Goal: Submit feedback/report problem

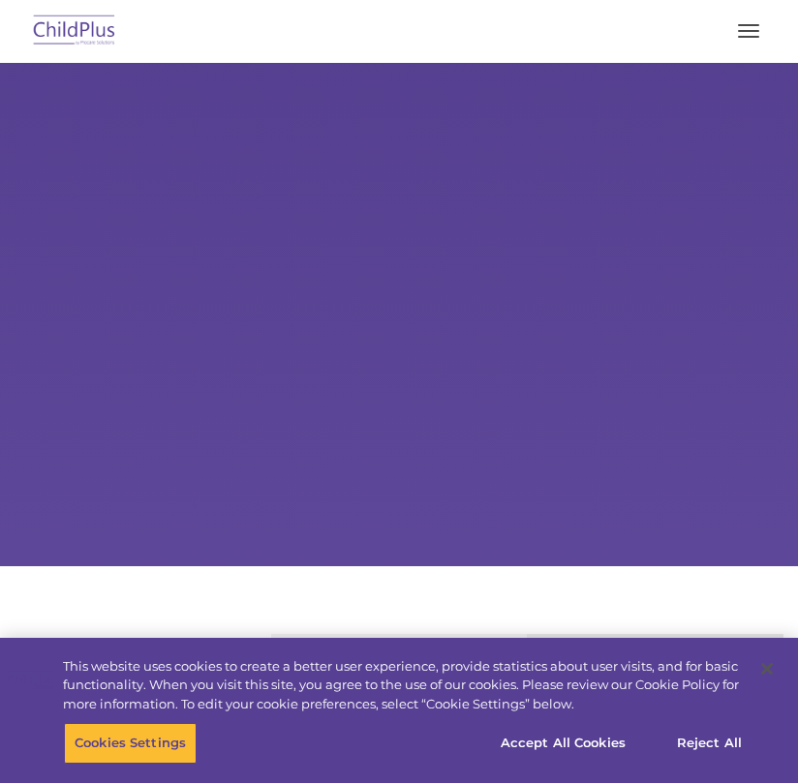
select select "MEDIUM"
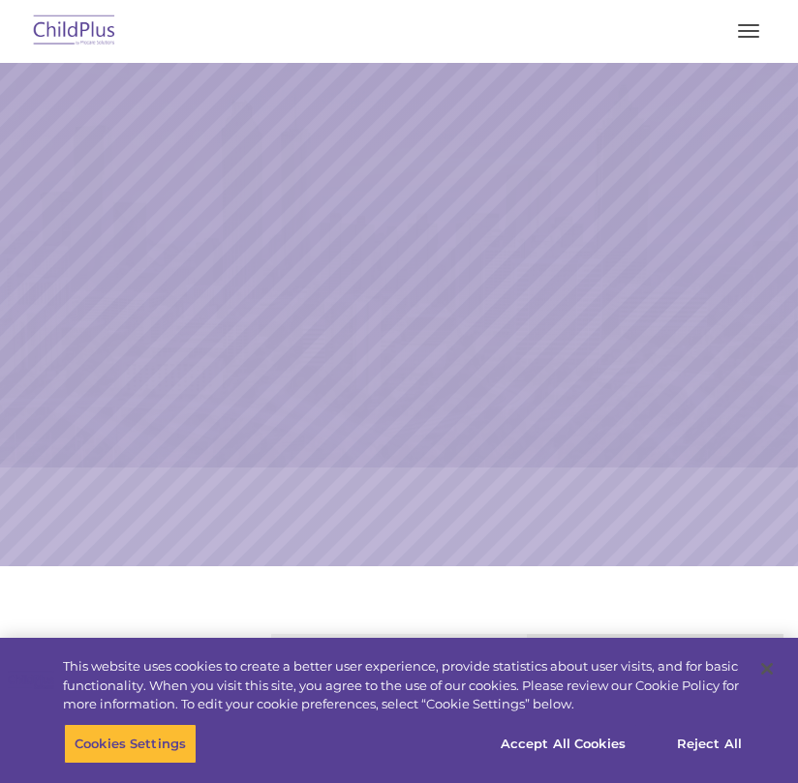
select select "MEDIUM"
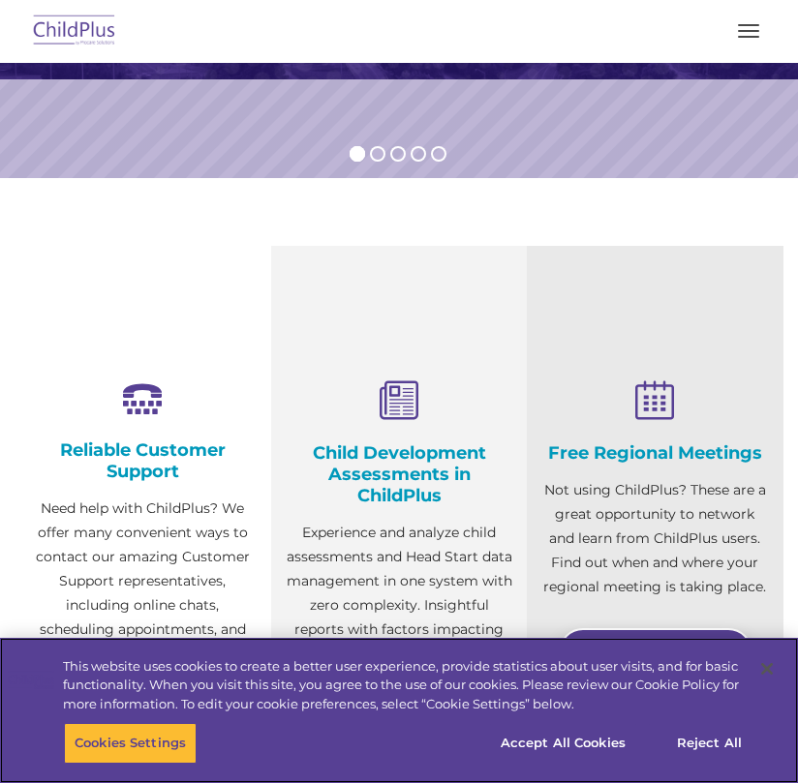
scroll to position [384, 0]
